Goal: Check status: Check status

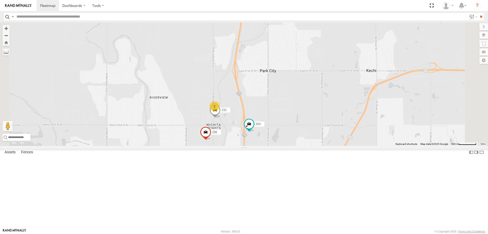
drag, startPoint x: 330, startPoint y: 59, endPoint x: 313, endPoint y: 131, distance: 74.4
click at [315, 128] on div "280 274 298 270 262 272 296 284 282 266 278 294 260 244 292 256 264 302 304 286…" at bounding box center [244, 83] width 488 height 123
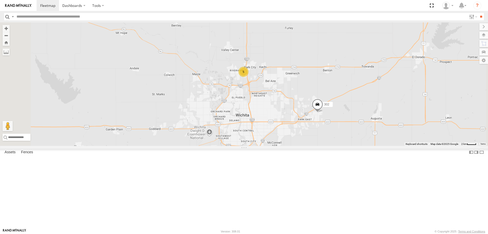
drag, startPoint x: 270, startPoint y: 105, endPoint x: 255, endPoint y: 167, distance: 64.1
click at [256, 146] on div "280 274 298 270 262 272 296 284 282 266 278 294 260 244 292 256 264 302 5" at bounding box center [244, 83] width 488 height 123
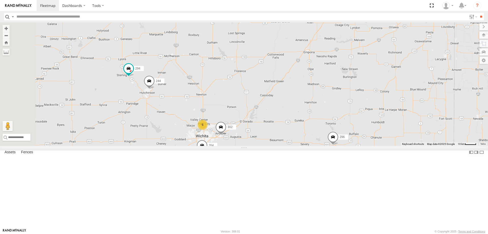
drag, startPoint x: 238, startPoint y: 103, endPoint x: 269, endPoint y: 141, distance: 48.6
click at [268, 140] on div "280 274 298 270 262 272 296 284 282 266 278 294 260 244 292 256 264 302 5" at bounding box center [244, 83] width 488 height 123
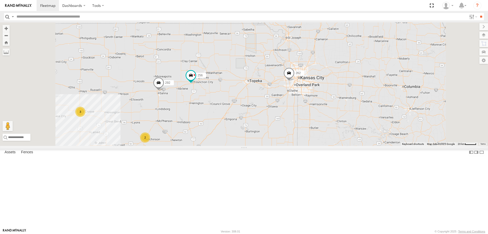
drag, startPoint x: 306, startPoint y: 133, endPoint x: 289, endPoint y: 120, distance: 21.0
click at [291, 121] on div "292 256 5 2 3 262 296 264 302" at bounding box center [244, 83] width 488 height 123
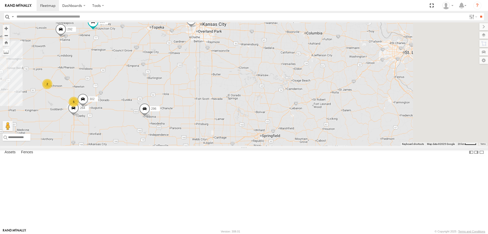
drag, startPoint x: 266, startPoint y: 176, endPoint x: 227, endPoint y: 155, distance: 44.7
click at [227, 146] on div "292 256 5 2 3 262 296 264 302" at bounding box center [244, 83] width 488 height 123
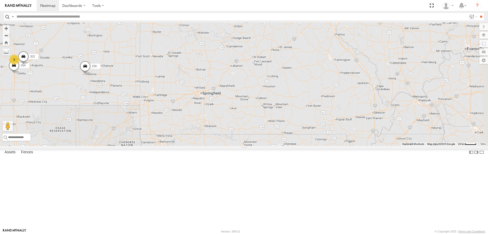
drag, startPoint x: 305, startPoint y: 156, endPoint x: 274, endPoint y: 135, distance: 37.9
click at [274, 136] on div "292 256 5 2 3 262 296 264 302" at bounding box center [244, 83] width 488 height 123
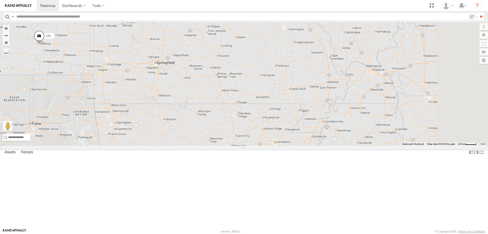
scroll to position [51, 0]
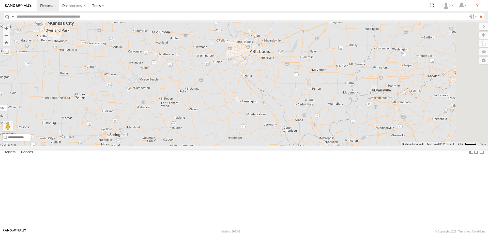
drag, startPoint x: 335, startPoint y: 85, endPoint x: 284, endPoint y: 163, distance: 93.3
click at [286, 146] on div "292 256 5 2 3 262 296 264 302" at bounding box center [244, 83] width 488 height 123
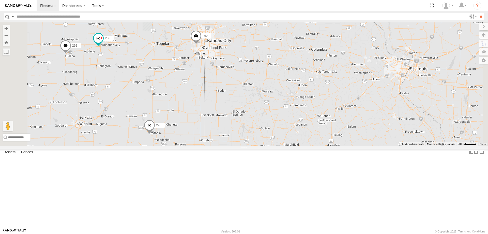
drag, startPoint x: 165, startPoint y: 192, endPoint x: 198, endPoint y: 174, distance: 38.1
click at [198, 146] on div "292 256 262 296 272 274 298 270 284 282 266 278 260" at bounding box center [244, 83] width 488 height 123
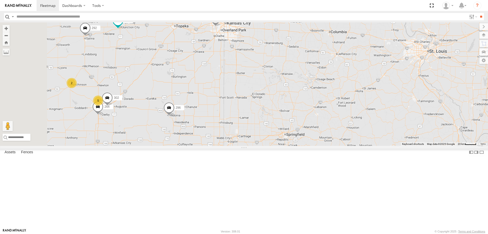
drag, startPoint x: 360, startPoint y: 190, endPoint x: 306, endPoint y: 176, distance: 56.4
click at [306, 146] on div "292 256 262 296 272 274 298 270 284 282 266 278 260 5 2 264 302" at bounding box center [244, 83] width 488 height 123
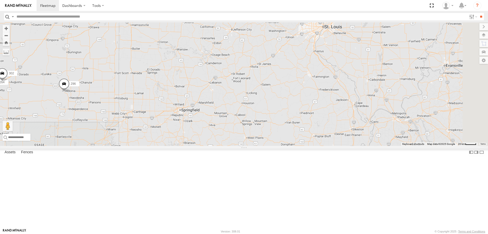
drag, startPoint x: 258, startPoint y: 141, endPoint x: 314, endPoint y: 149, distance: 56.7
click at [310, 146] on div "292 256 262 296 272 274 298 270 284 282 266 278 260 5 2 264 302" at bounding box center [244, 83] width 488 height 123
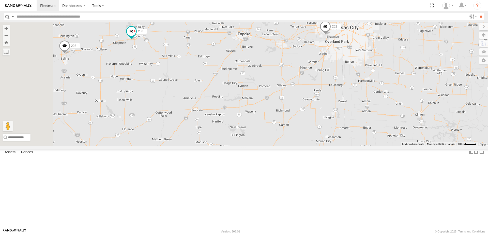
drag, startPoint x: 294, startPoint y: 136, endPoint x: 333, endPoint y: 132, distance: 39.9
click at [332, 132] on div "292 256 262 296 272 274 298 270 284 282 266 278 260 264 302" at bounding box center [244, 83] width 488 height 123
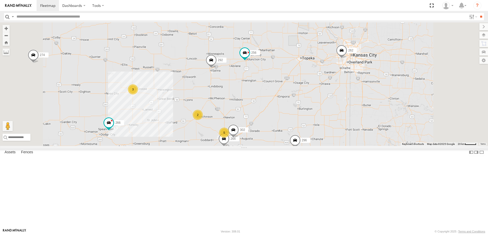
click at [347, 58] on span at bounding box center [341, 52] width 11 height 14
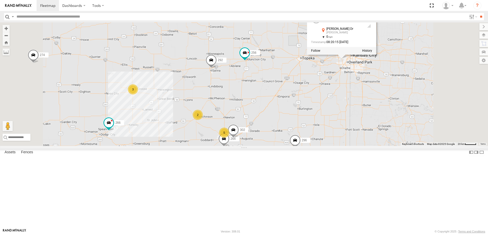
click at [332, 115] on div "292 256 262 296 272 274 298 270 284 282 266 278 260 264 302 5 2 3 262 All Asset…" at bounding box center [244, 83] width 488 height 123
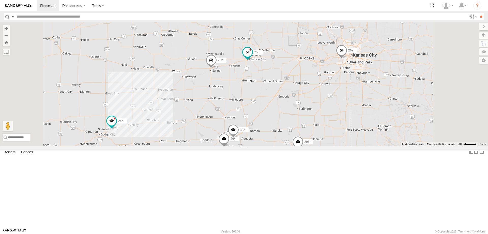
scroll to position [0, 0]
